Goal: Task Accomplishment & Management: Use online tool/utility

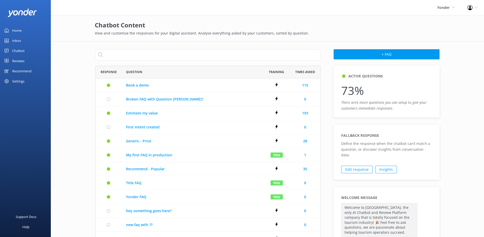
scroll to position [4, 4]
